Goal: Transaction & Acquisition: Download file/media

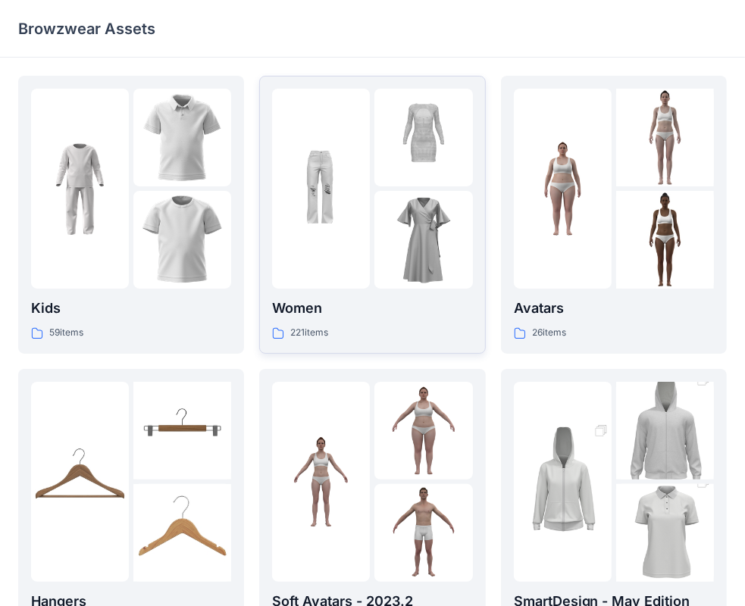
click at [328, 232] on img at bounding box center [321, 189] width 98 height 98
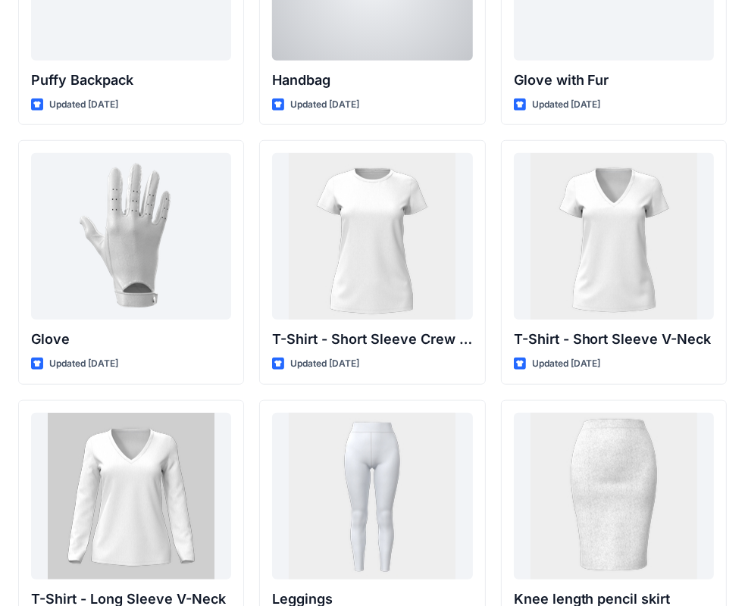
scroll to position [11974, 0]
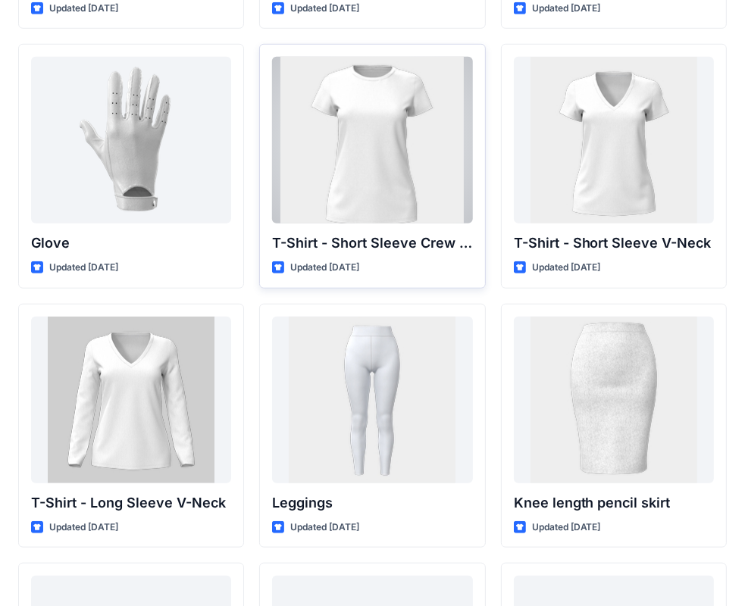
click at [362, 180] on div at bounding box center [372, 140] width 200 height 167
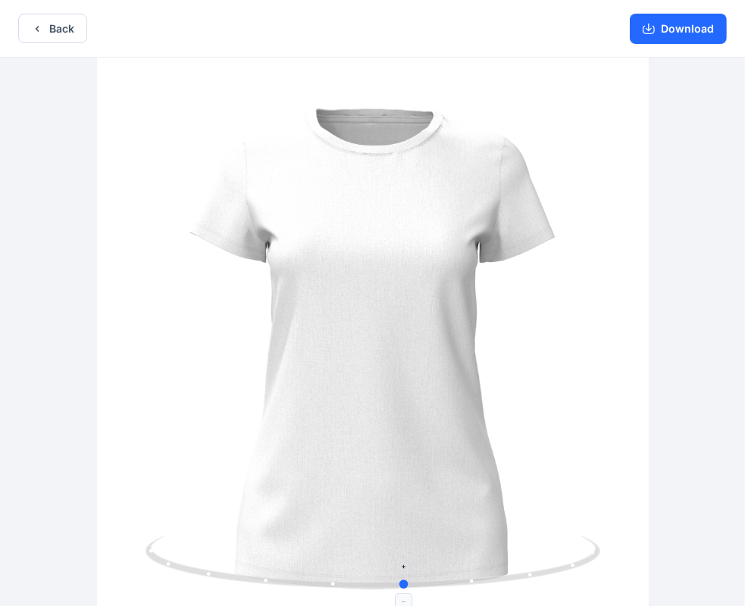
drag, startPoint x: 369, startPoint y: 586, endPoint x: 409, endPoint y: 578, distance: 41.0
click at [407, 581] on circle at bounding box center [404, 584] width 9 height 9
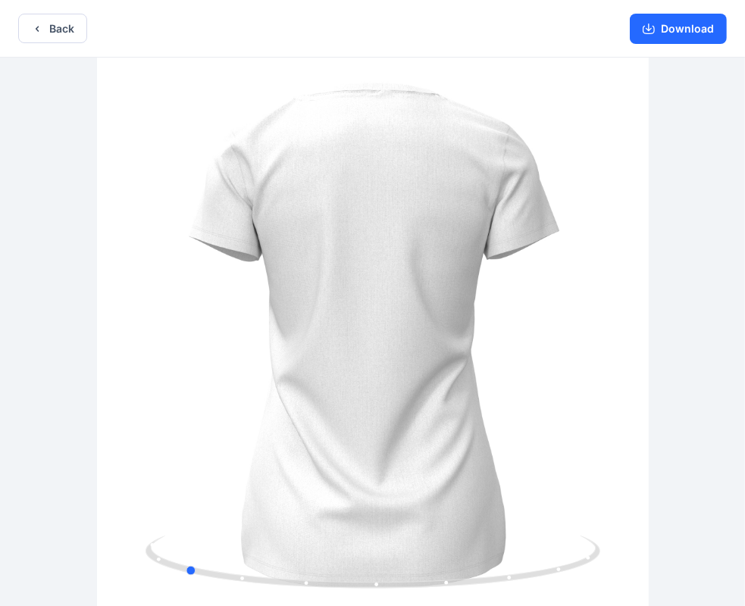
drag, startPoint x: 420, startPoint y: 516, endPoint x: 195, endPoint y: 501, distance: 225.6
click at [195, 501] on div at bounding box center [372, 334] width 745 height 552
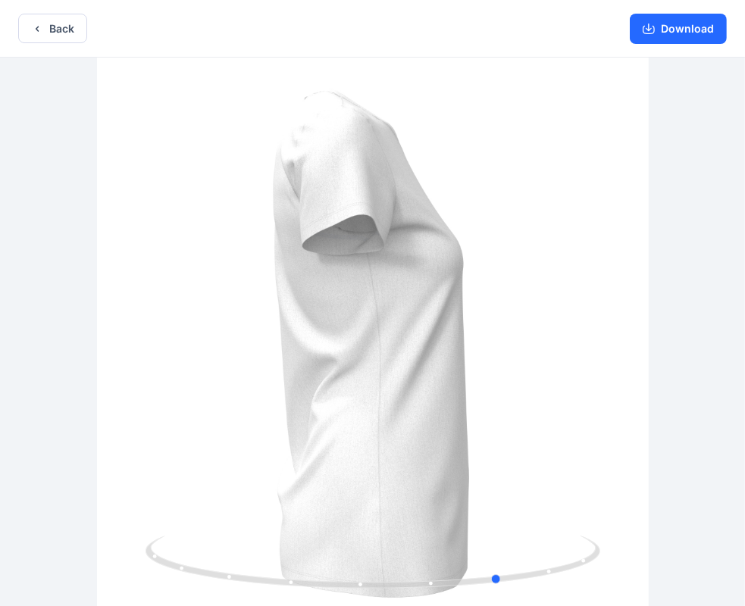
drag, startPoint x: 384, startPoint y: 475, endPoint x: 246, endPoint y: 485, distance: 138.3
click at [246, 485] on div at bounding box center [372, 334] width 745 height 552
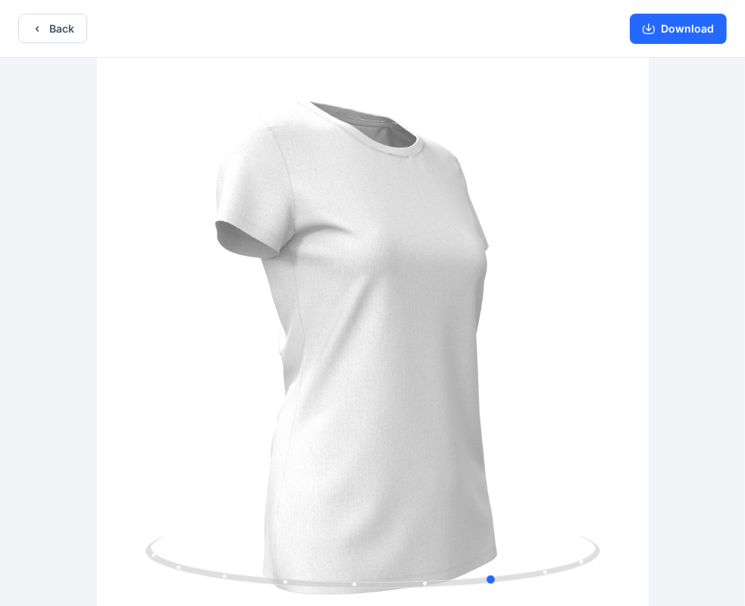
drag, startPoint x: 397, startPoint y: 476, endPoint x: 262, endPoint y: 467, distance: 135.2
click at [262, 467] on div at bounding box center [372, 334] width 745 height 552
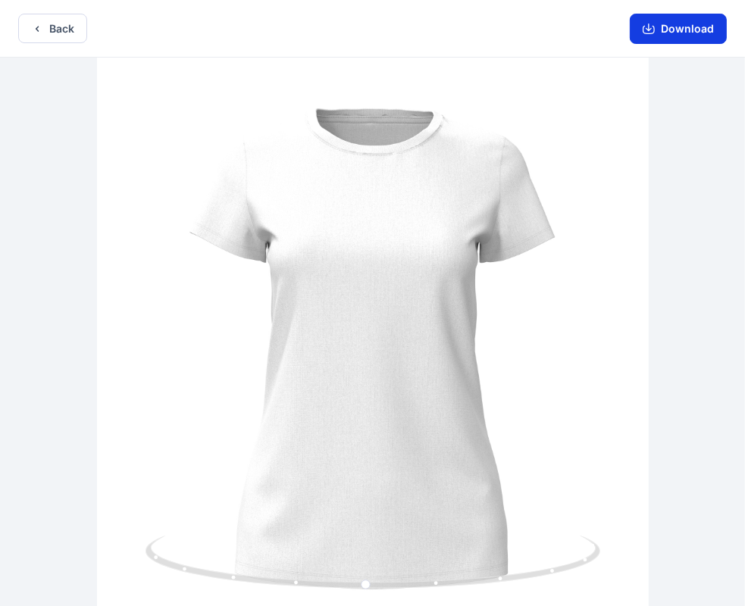
click at [649, 20] on button "Download" at bounding box center [678, 29] width 97 height 30
